Goal: Submit feedback/report problem: Submit feedback/report problem

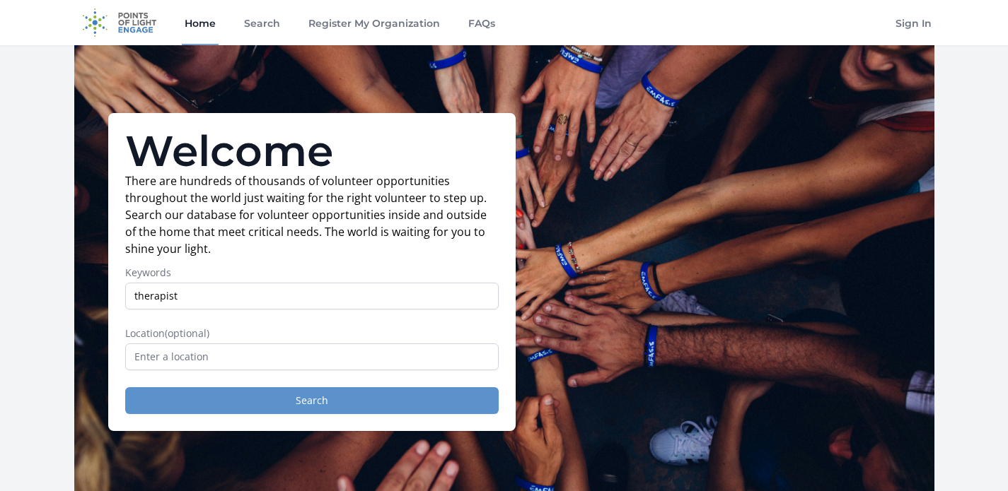
type input "therapist"
click at [385, 407] on button "Search" at bounding box center [311, 401] width 373 height 27
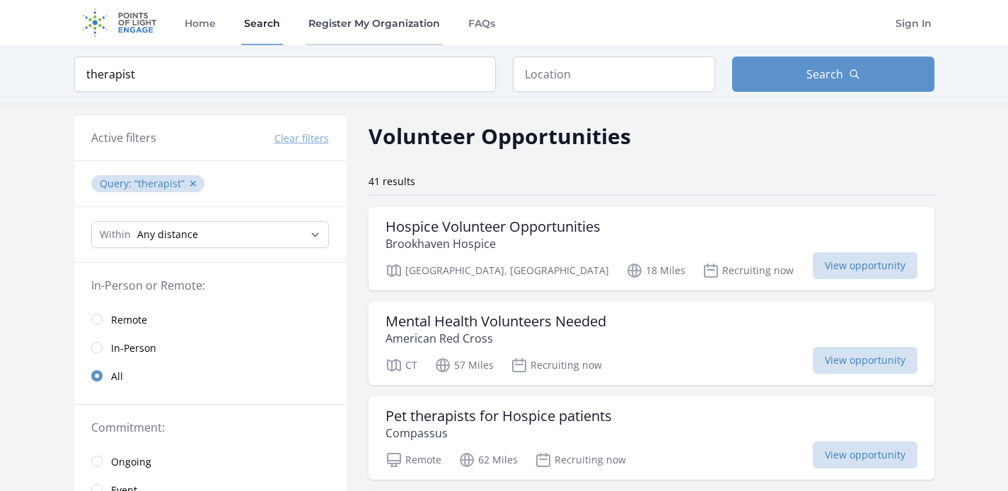
click at [346, 23] on link "Register My Organization" at bounding box center [373, 22] width 137 height 45
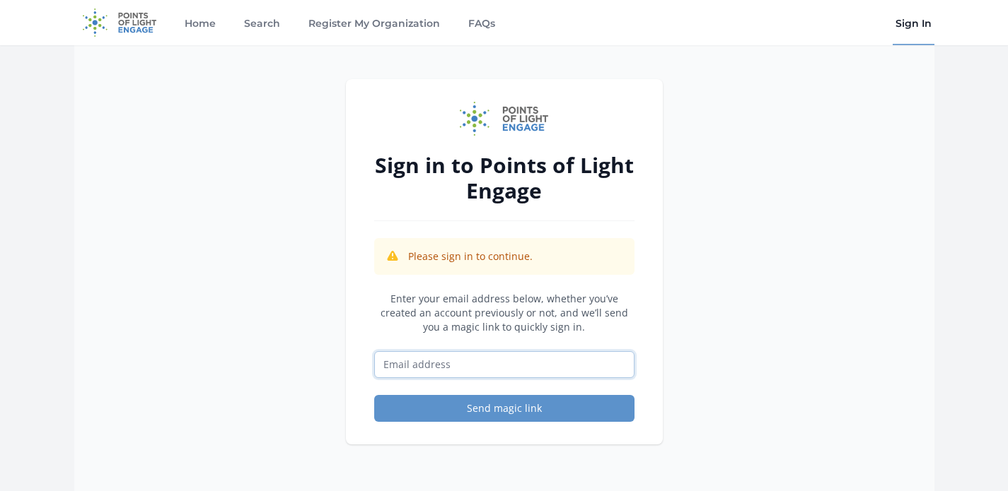
click at [422, 369] on input "Email address" at bounding box center [504, 364] width 260 height 27
type input "[EMAIL_ADDRESS][DOMAIN_NAME]"
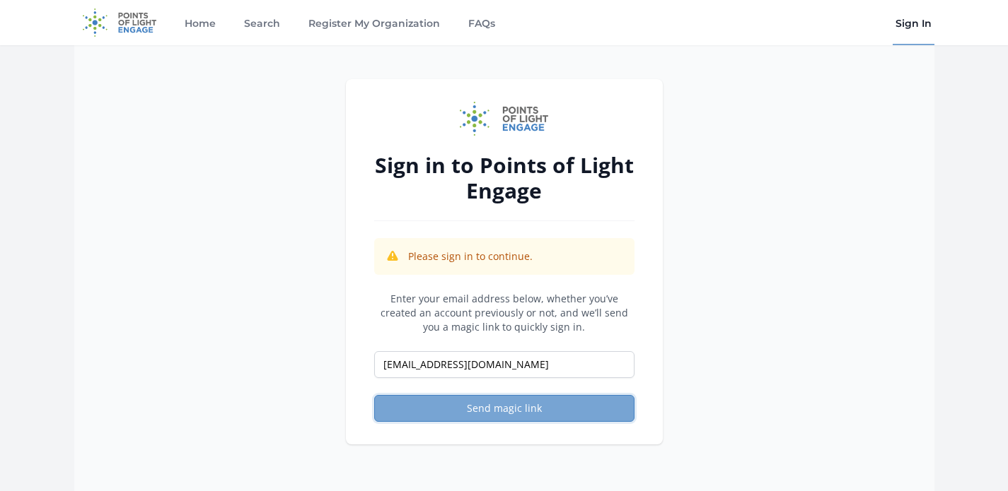
click at [448, 411] on button "Send magic link" at bounding box center [504, 408] width 260 height 27
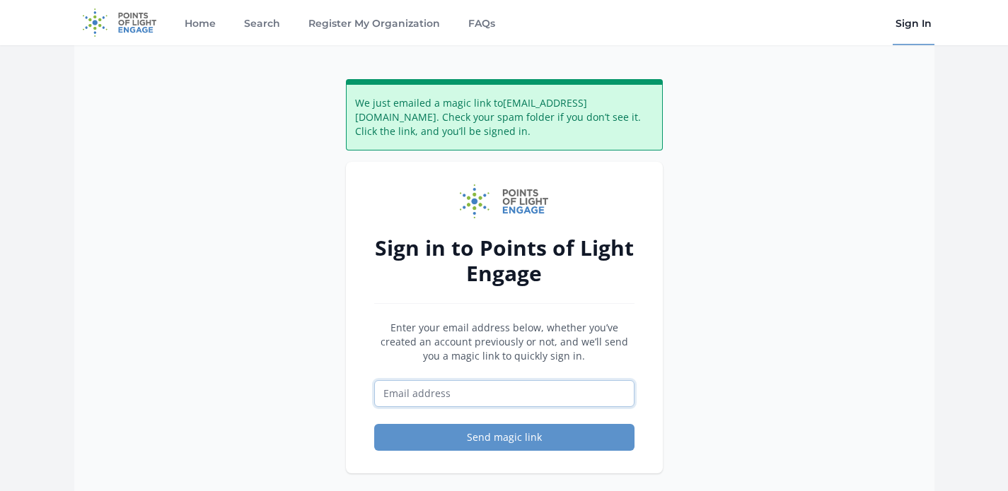
click at [499, 393] on input "Email address" at bounding box center [504, 393] width 260 height 27
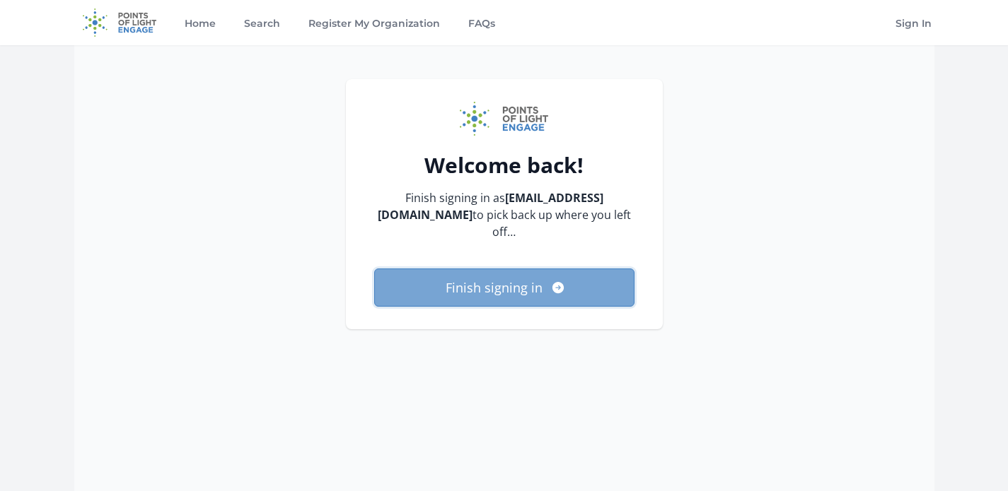
click at [503, 269] on button "Finish signing in" at bounding box center [504, 288] width 260 height 38
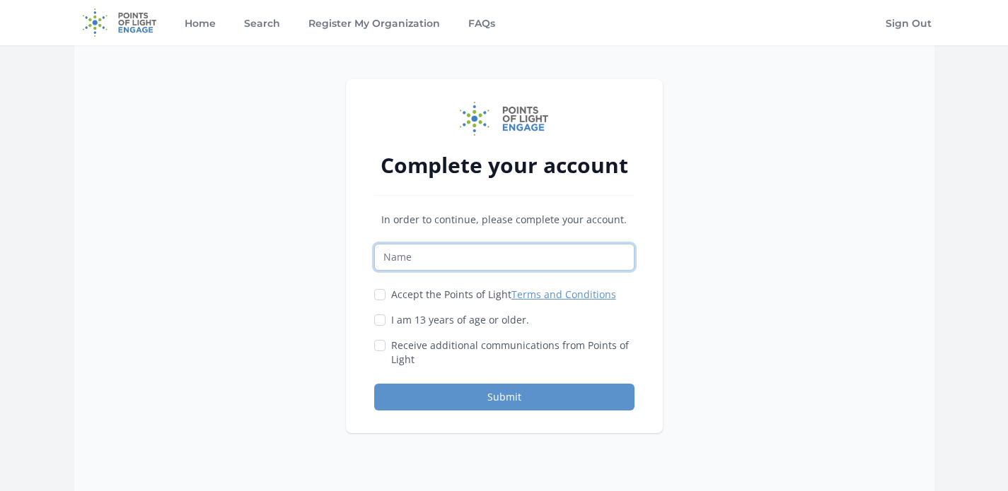
click at [428, 256] on input "Name" at bounding box center [504, 257] width 260 height 27
type input "S"
type input "The Emotional PPE Project"
click at [380, 293] on input "Accept the Points of Light Terms and Conditions" at bounding box center [379, 294] width 11 height 11
checkbox input "true"
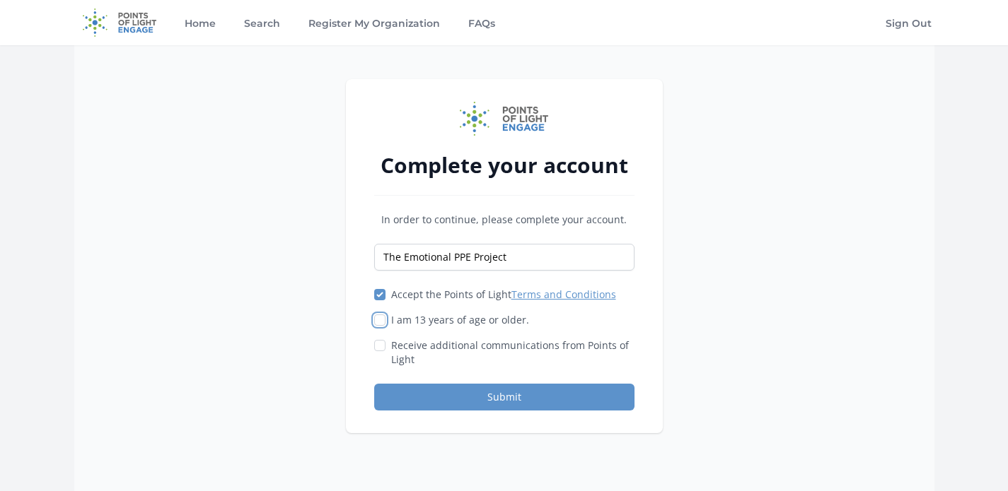
click at [378, 318] on input "I am 13 years of age or older." at bounding box center [379, 320] width 11 height 11
checkbox input "true"
click at [412, 395] on button "Submit" at bounding box center [504, 397] width 260 height 27
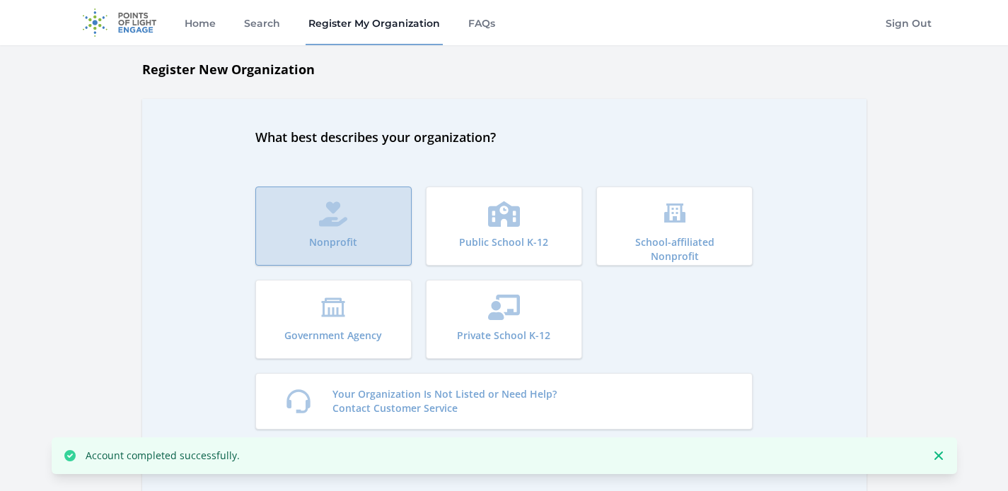
click at [369, 226] on button "Nonprofit" at bounding box center [333, 226] width 156 height 79
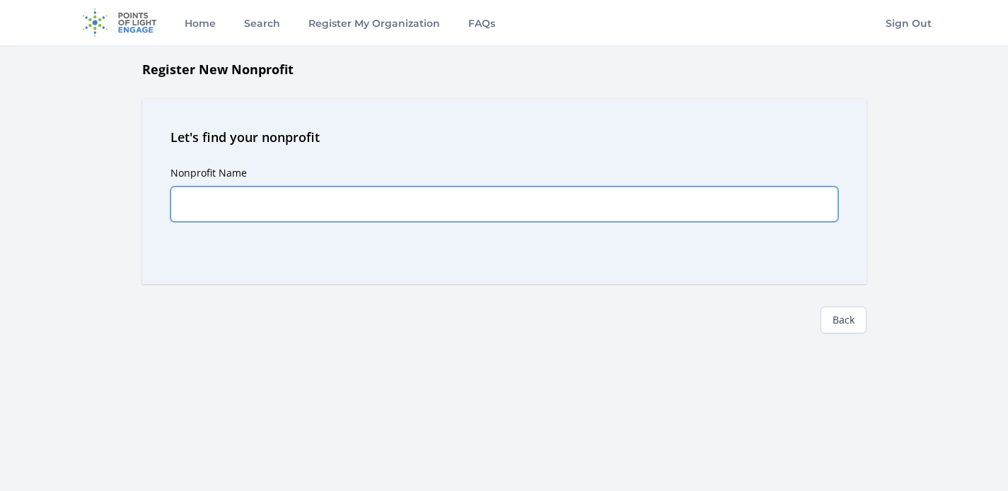
click at [272, 208] on input "Nonprofit Name" at bounding box center [504, 204] width 668 height 35
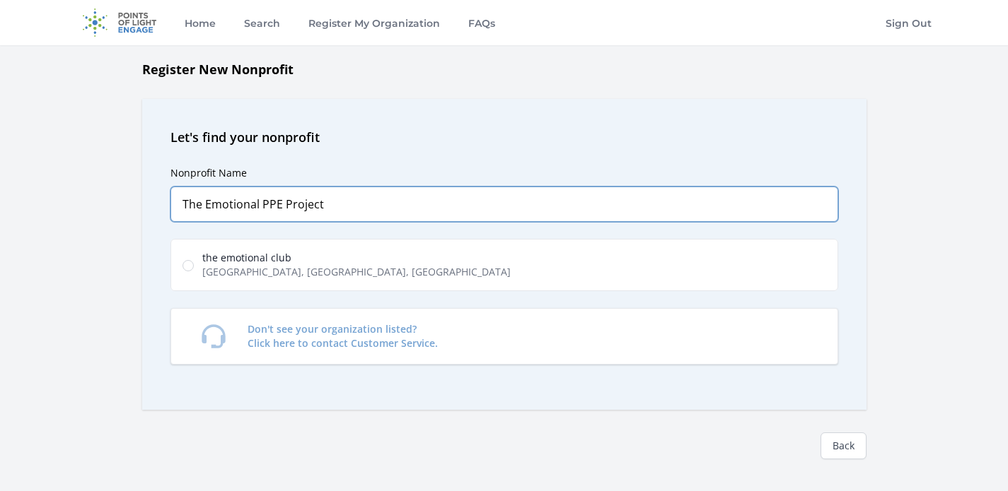
type input "The Emotional PPE Project"
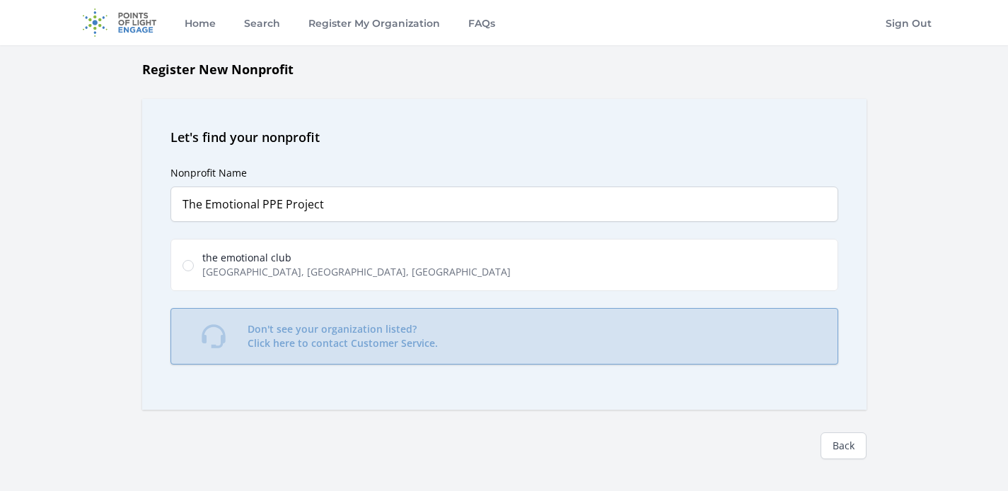
click at [436, 349] on link "Don't see your organization listed? Click here to contact Customer Service." at bounding box center [504, 336] width 668 height 57
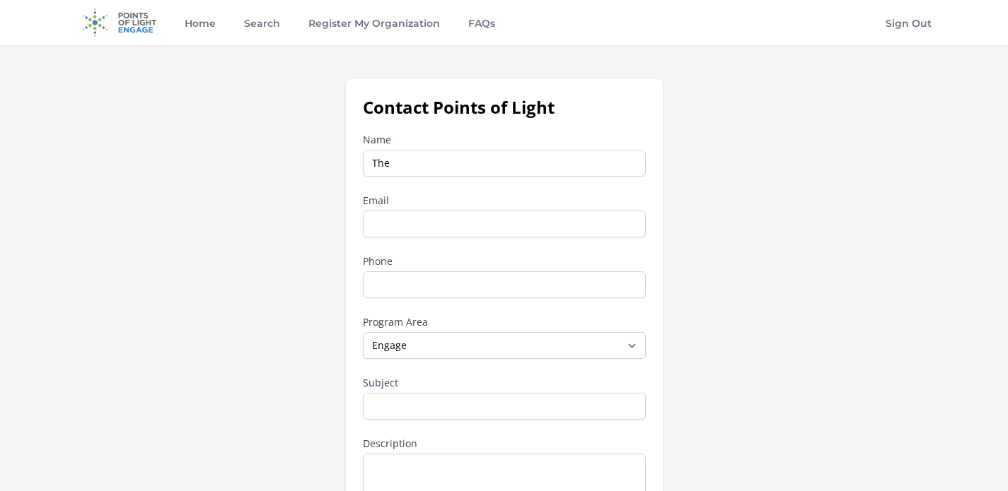
type input "The Emotional PPE Project"
click at [448, 223] on input "Email" at bounding box center [504, 224] width 283 height 27
type input "[EMAIL_ADDRESS][DOMAIN_NAME]"
click at [419, 295] on input "Phone" at bounding box center [504, 285] width 283 height 27
type input "4139928187"
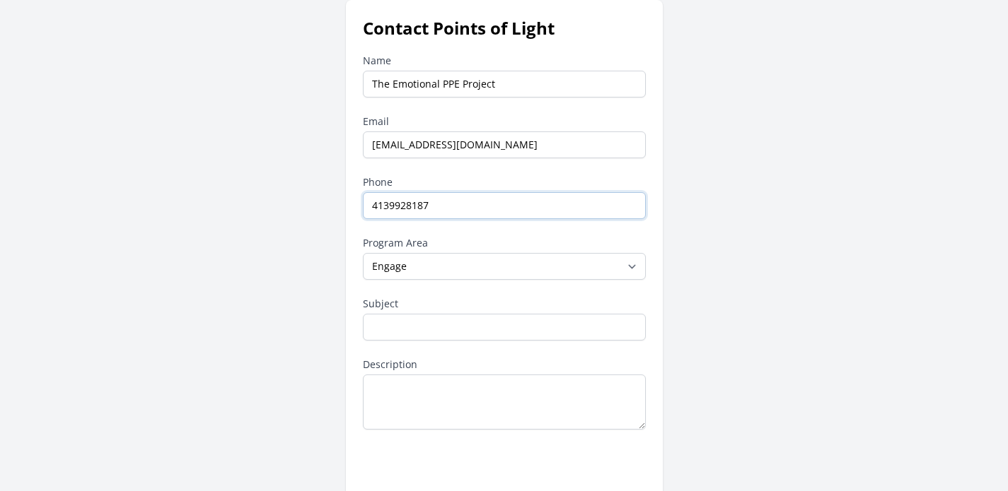
scroll to position [91, 0]
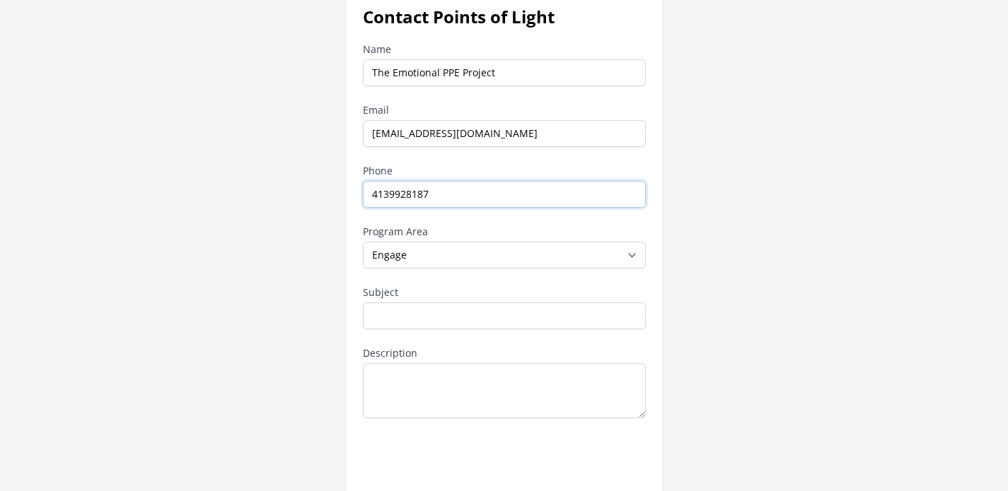
drag, startPoint x: 429, startPoint y: 194, endPoint x: 317, endPoint y: 191, distance: 112.5
click at [317, 191] on div "Contact Points of Light Name The Emotional PPE Project Email contact@emotionalp…" at bounding box center [504, 279] width 860 height 580
click at [313, 226] on div "Contact Points of Light Name The Emotional PPE Project Email contact@emotionalp…" at bounding box center [504, 279] width 860 height 580
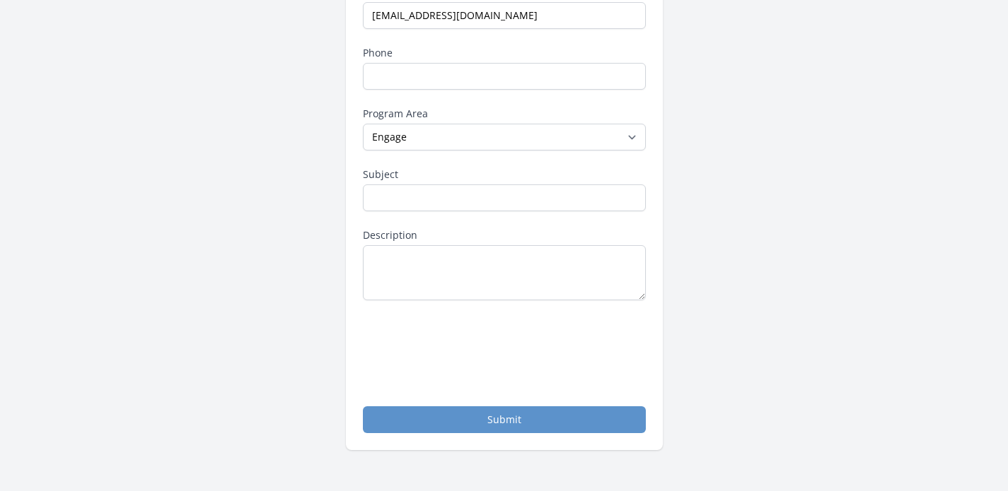
scroll to position [208, 0]
click at [407, 129] on select "--None-- Daily Point of Light Award Disney Family Volunteer Rewards Global Netw…" at bounding box center [504, 137] width 283 height 27
click at [427, 193] on input "Subject" at bounding box center [504, 198] width 283 height 27
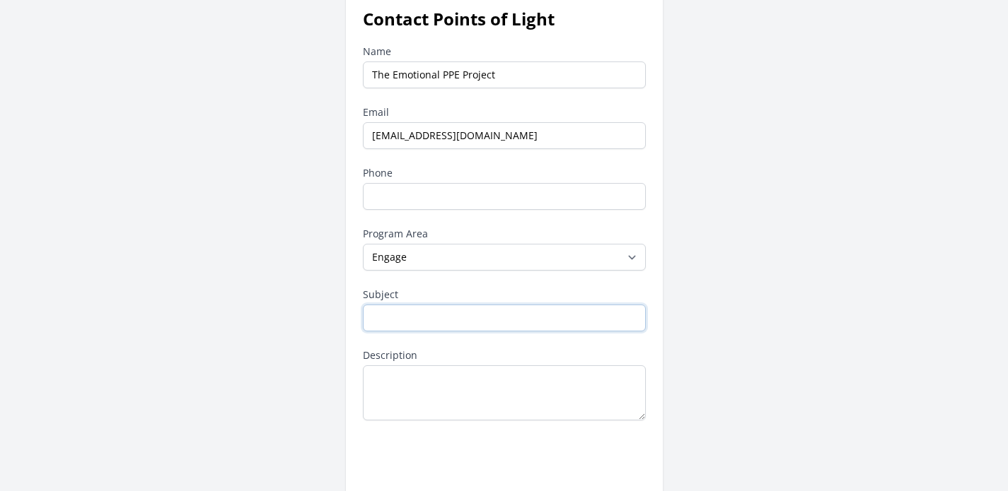
scroll to position [131, 0]
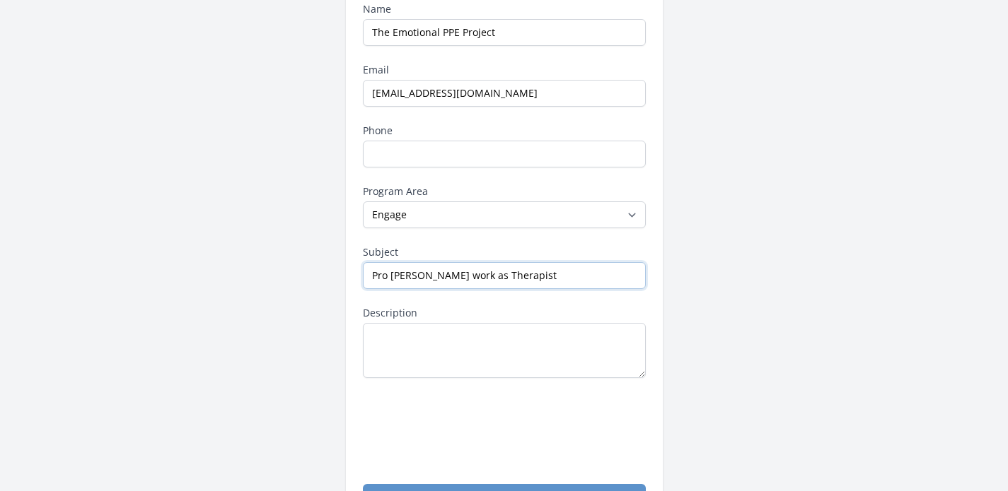
type input "Pro bono work as Therapist"
click at [407, 348] on textarea "Description" at bounding box center [504, 350] width 283 height 55
paste textarea "About Us: The Emotional PPE Project is a volunteer-run nonprofit working to rem…"
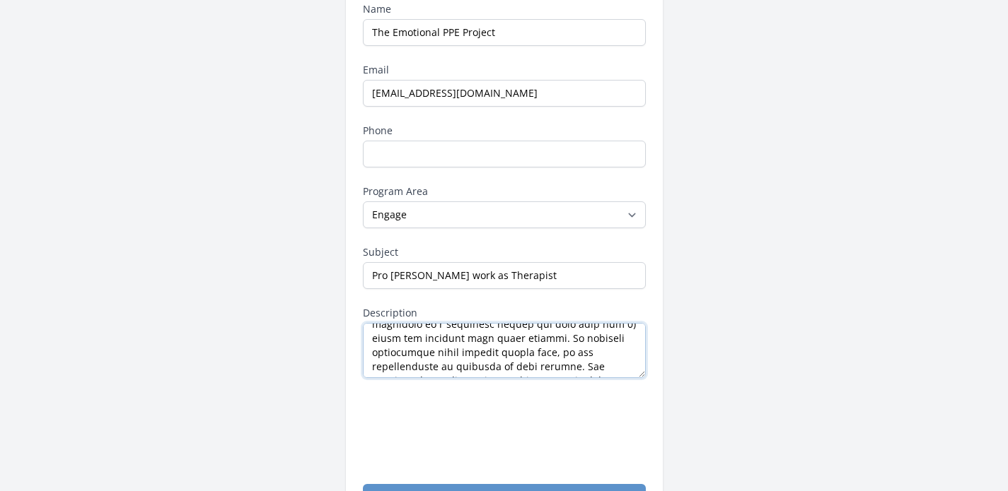
click at [472, 353] on textarea "Description" at bounding box center [504, 350] width 283 height 55
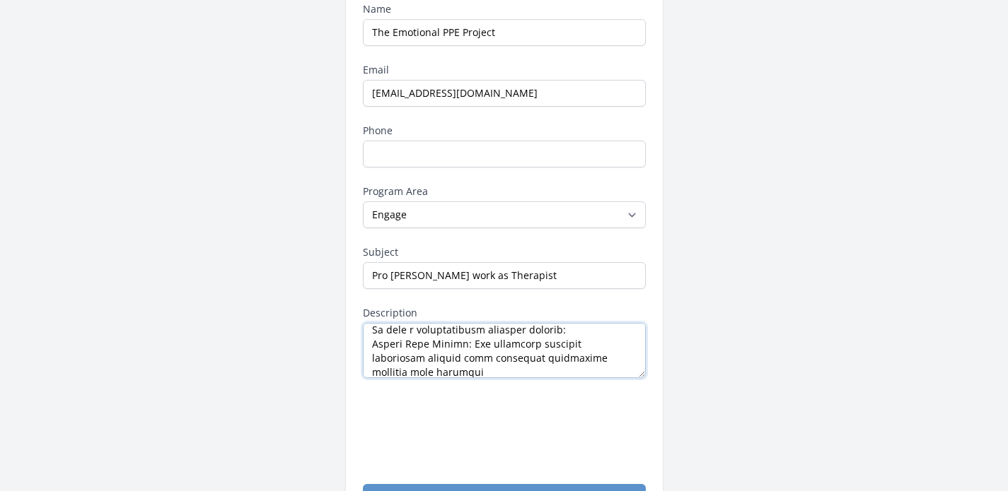
click at [371, 343] on textarea "Description" at bounding box center [504, 350] width 283 height 55
click at [374, 335] on textarea "Description" at bounding box center [504, 350] width 283 height 55
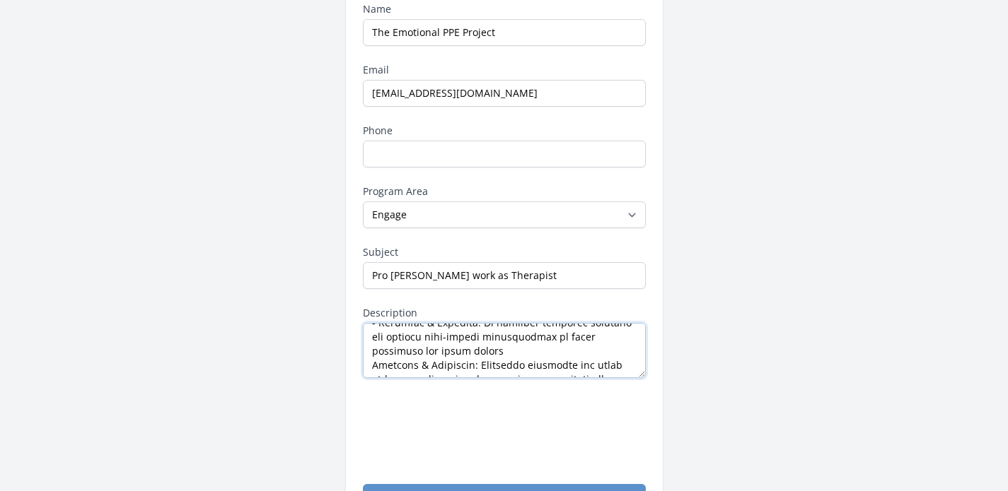
scroll to position [322, 0]
click at [373, 340] on textarea "Description" at bounding box center [504, 350] width 283 height 55
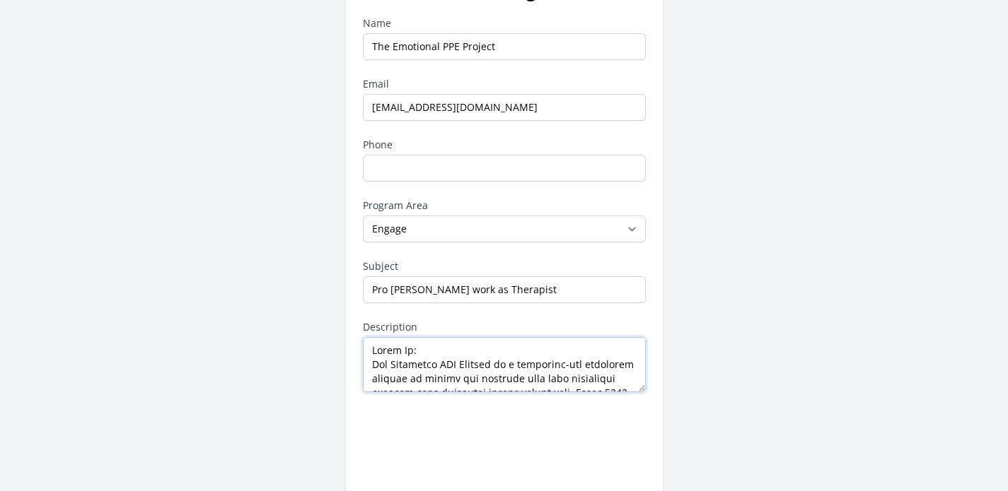
scroll to position [115, 0]
type textarea "About Us: The Emotional PPE Project is a volunteer-run nonprofit working to rem…"
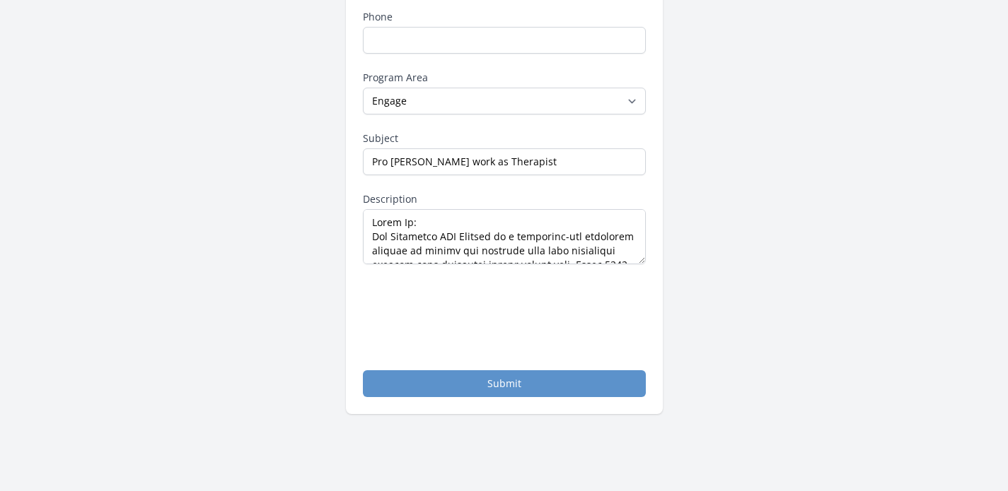
scroll to position [247, 0]
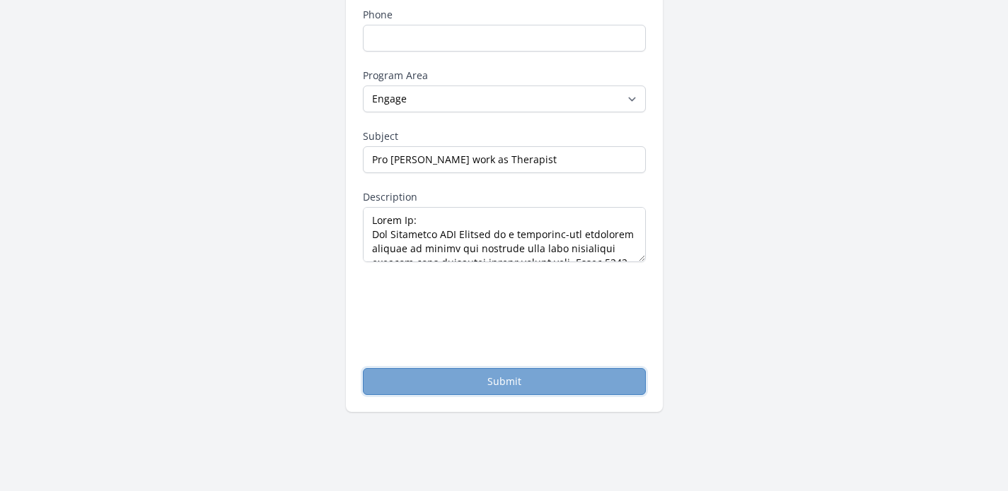
click at [453, 377] on button "Submit" at bounding box center [504, 381] width 283 height 27
